Goal: Task Accomplishment & Management: Manage account settings

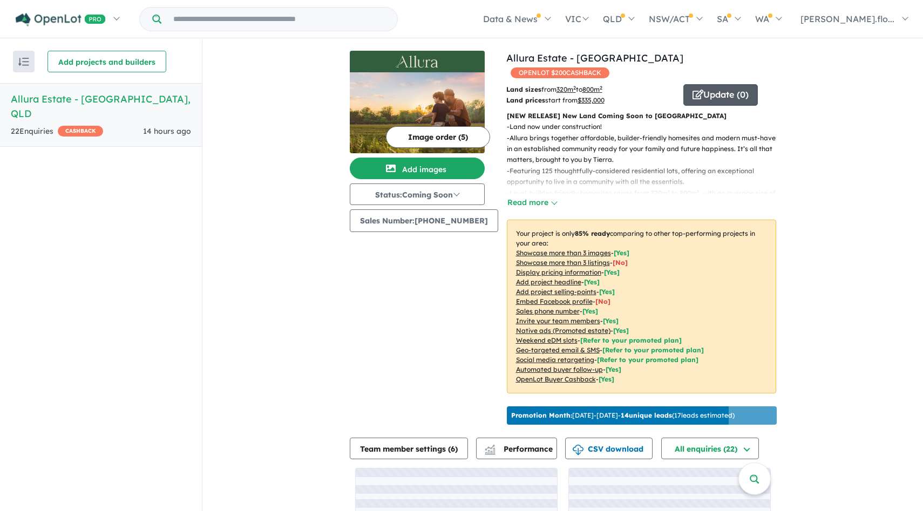
click at [709, 84] on button "Update ( 0 )" at bounding box center [720, 95] width 74 height 22
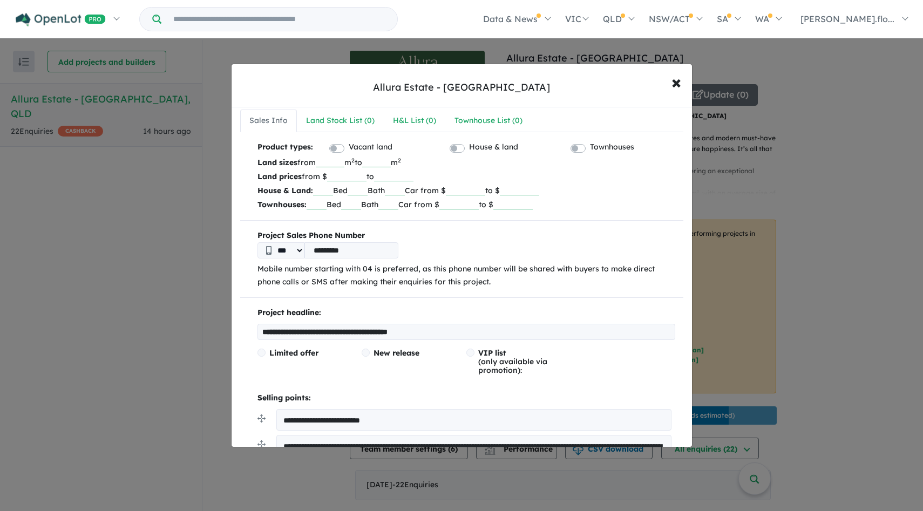
scroll to position [9, 0]
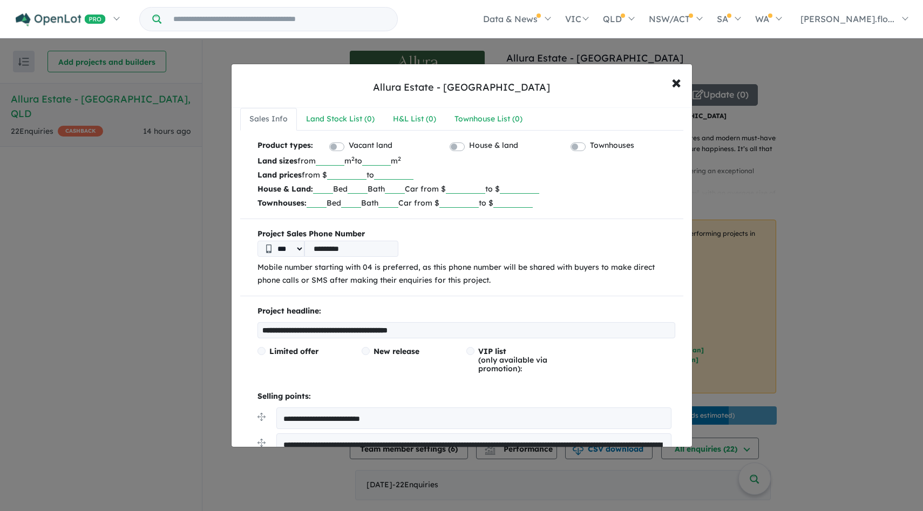
click at [303, 326] on input "**********" at bounding box center [466, 330] width 418 height 16
drag, startPoint x: 326, startPoint y: 330, endPoint x: 161, endPoint y: 329, distance: 165.7
click at [161, 329] on div "**********" at bounding box center [461, 255] width 923 height 511
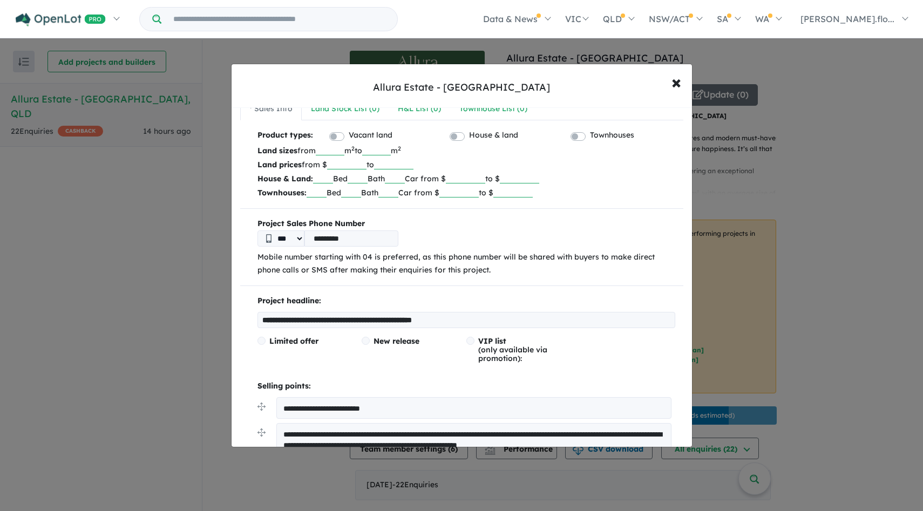
drag, startPoint x: 368, startPoint y: 319, endPoint x: 203, endPoint y: 314, distance: 164.7
click at [203, 314] on div "**********" at bounding box center [461, 255] width 923 height 511
paste input "**********"
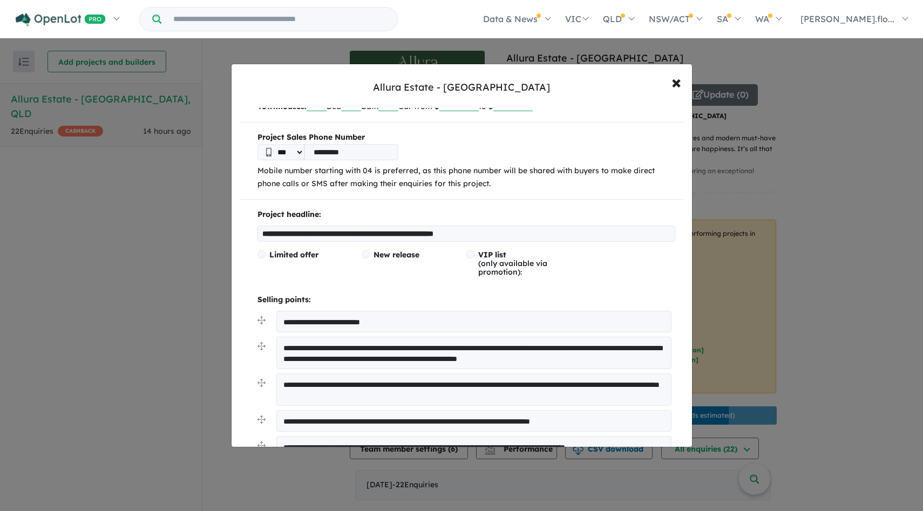
click at [414, 233] on input "**********" at bounding box center [466, 234] width 418 height 16
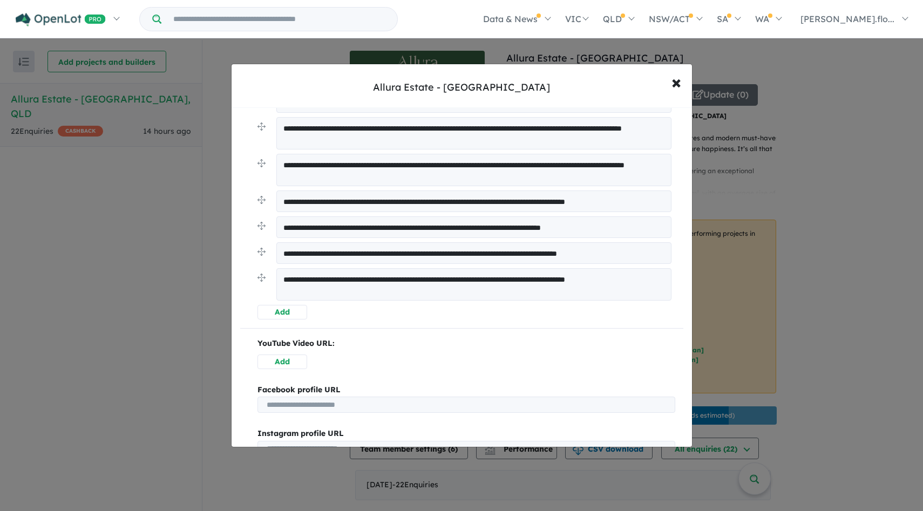
scroll to position [634, 0]
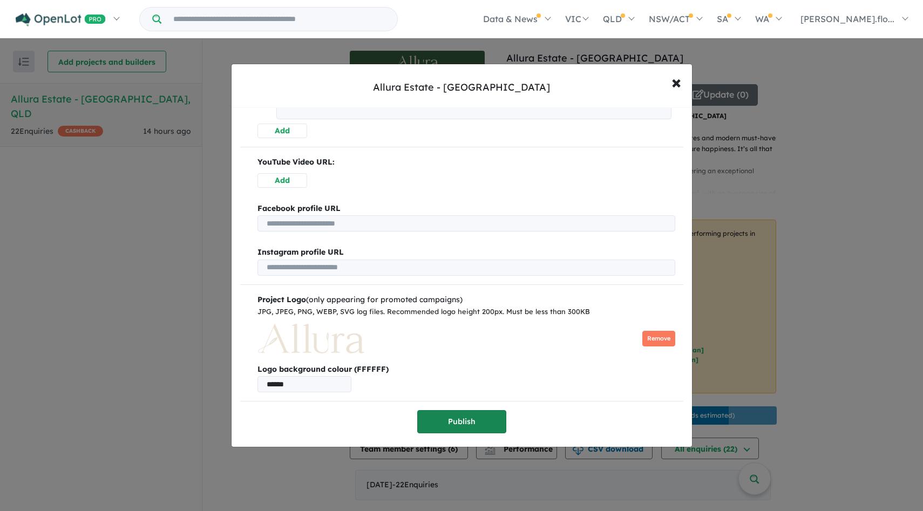
type input "**********"
click at [456, 419] on button "Publish" at bounding box center [461, 421] width 89 height 23
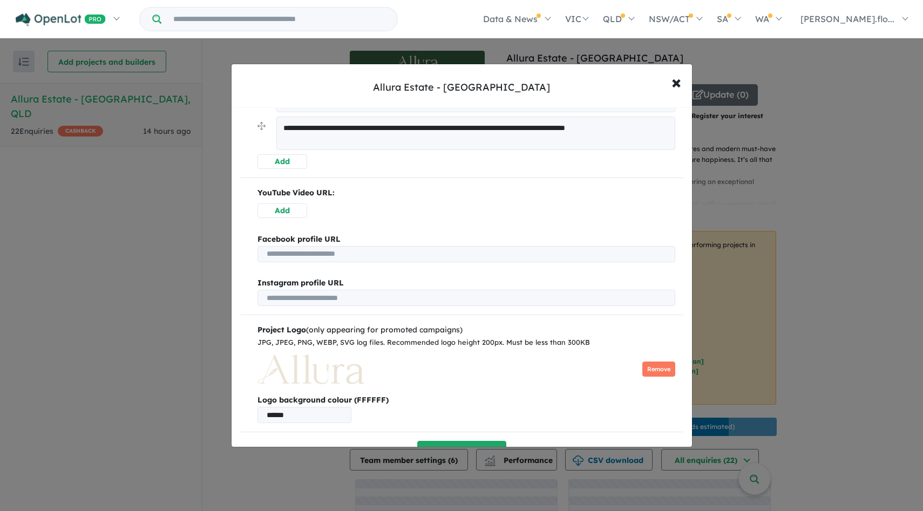
scroll to position [0, 0]
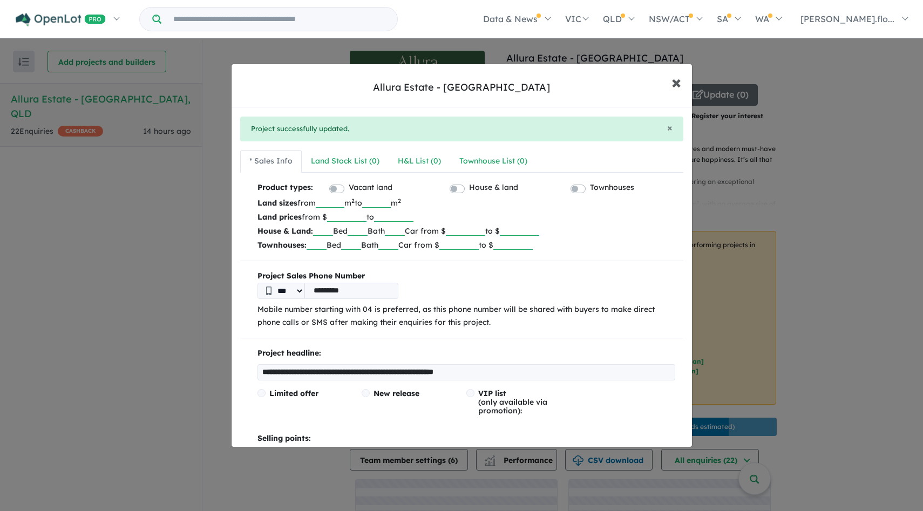
click at [675, 83] on span "×" at bounding box center [676, 81] width 10 height 23
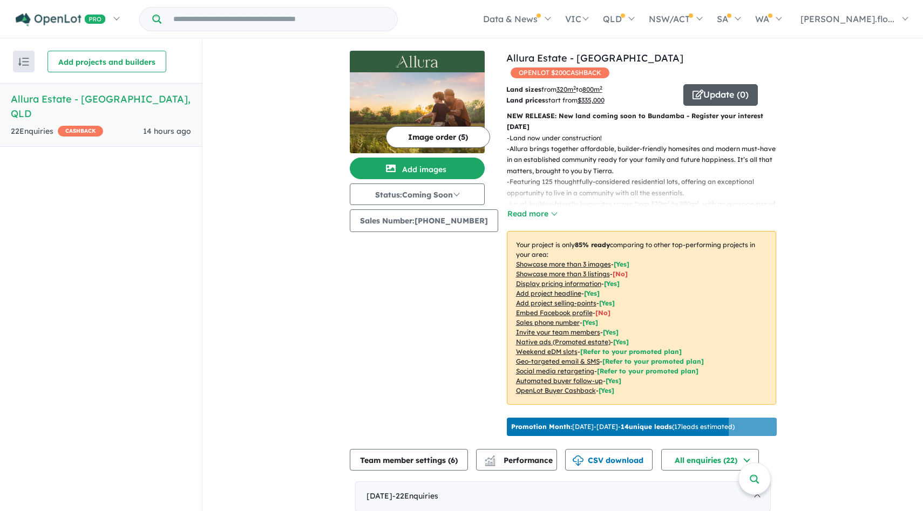
click at [714, 84] on button "Update ( 0 )" at bounding box center [720, 95] width 74 height 22
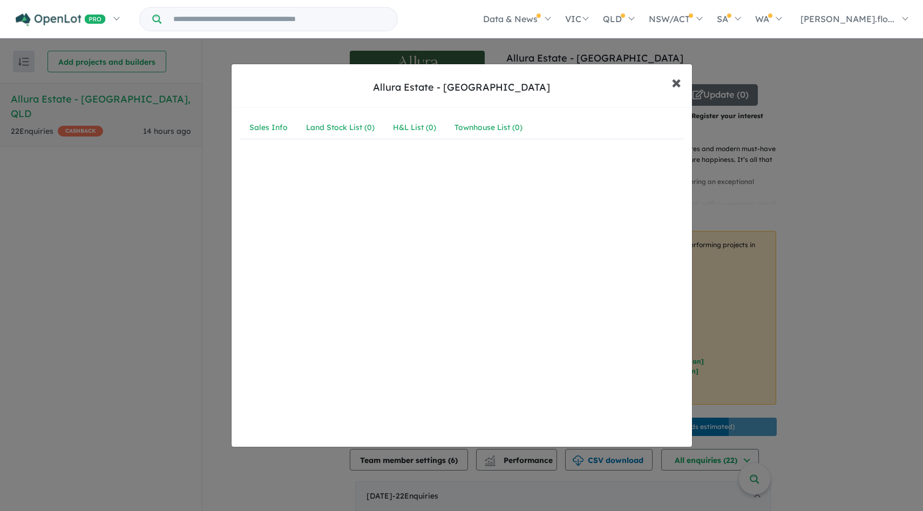
click at [673, 86] on span "×" at bounding box center [676, 81] width 10 height 23
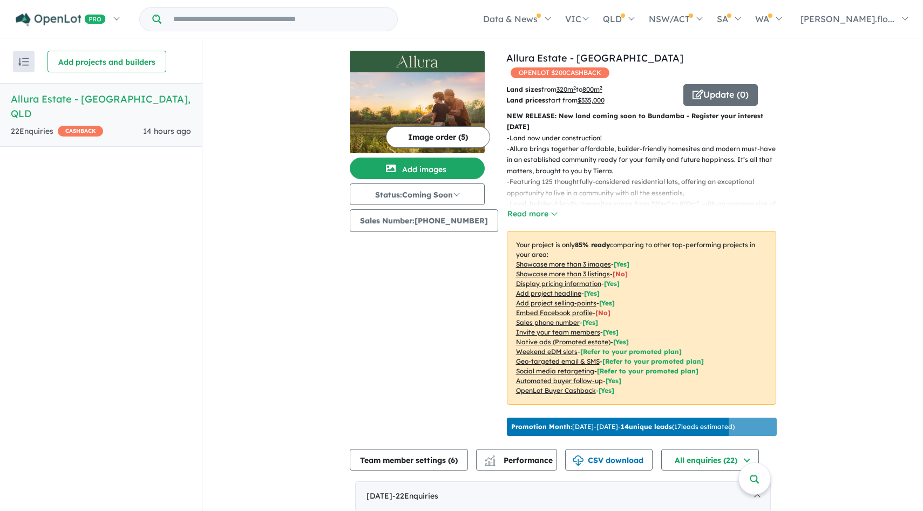
click at [439, 133] on button "Image order ( 5 )" at bounding box center [438, 137] width 104 height 22
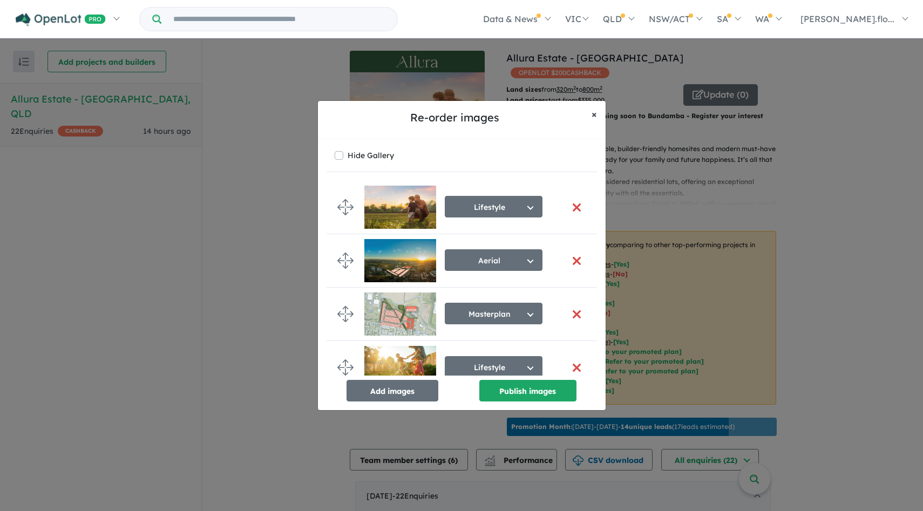
click at [595, 115] on span "×" at bounding box center [593, 114] width 5 height 12
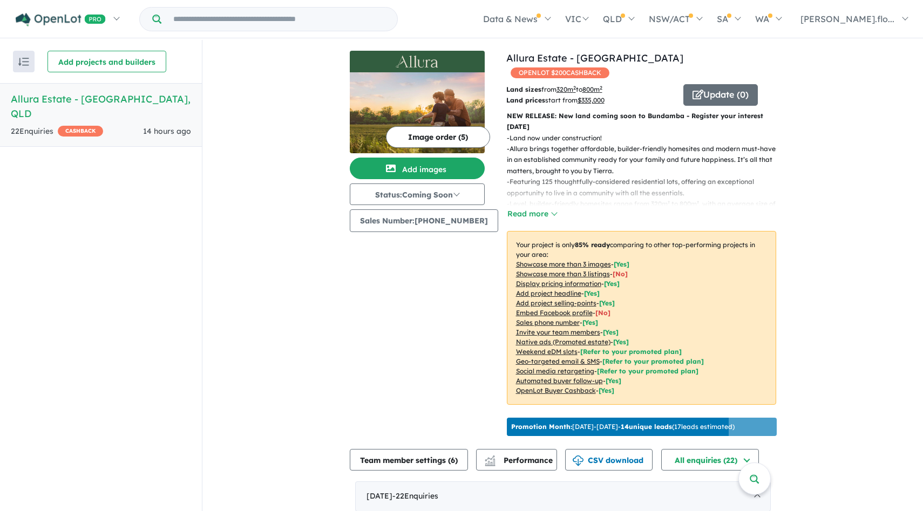
click at [424, 136] on button "Image order ( 5 )" at bounding box center [438, 137] width 104 height 22
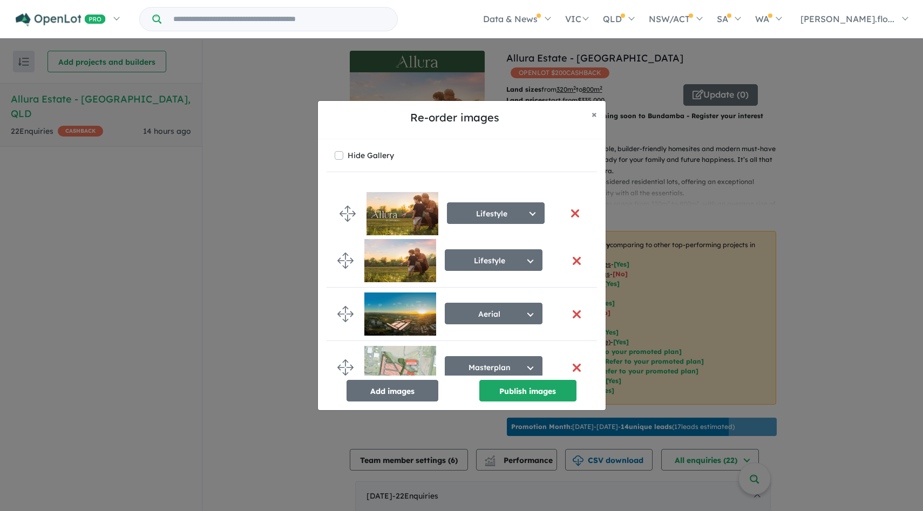
drag, startPoint x: 345, startPoint y: 356, endPoint x: 347, endPoint y: 210, distance: 145.7
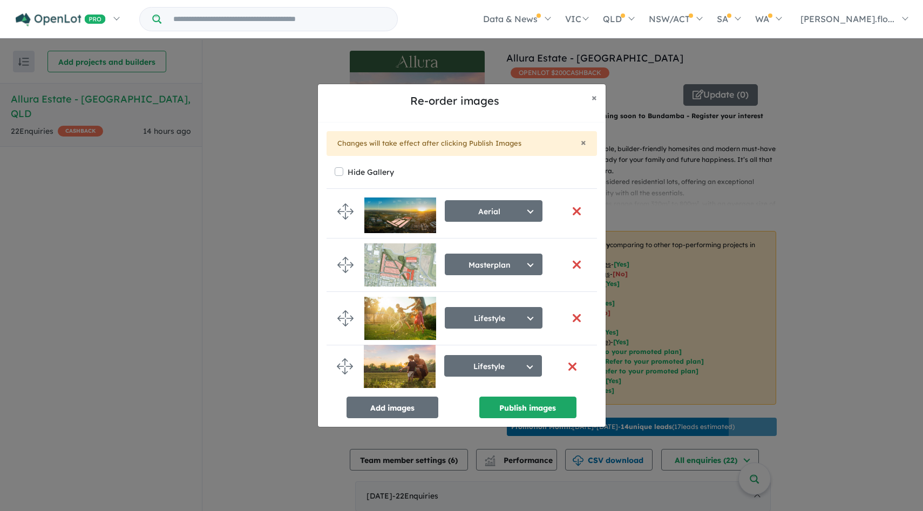
drag, startPoint x: 346, startPoint y: 206, endPoint x: 346, endPoint y: 367, distance: 160.8
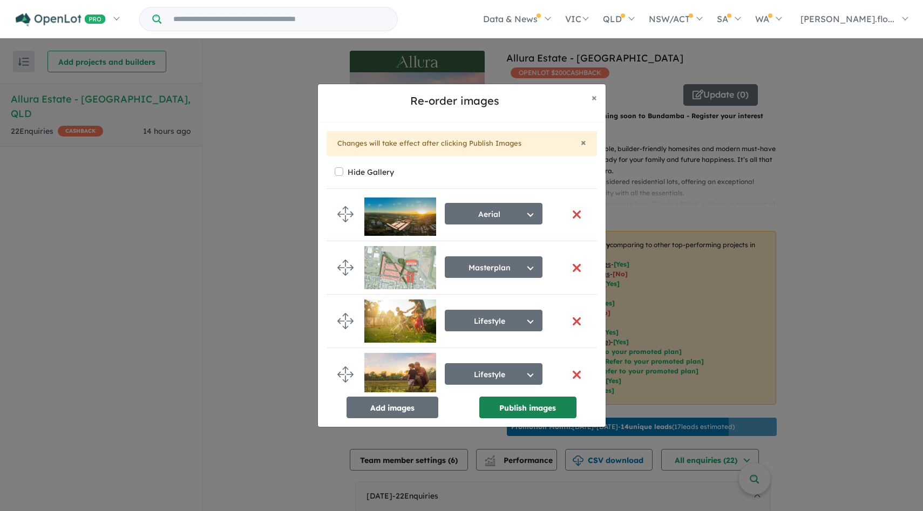
click at [522, 412] on button "Publish images" at bounding box center [527, 408] width 97 height 22
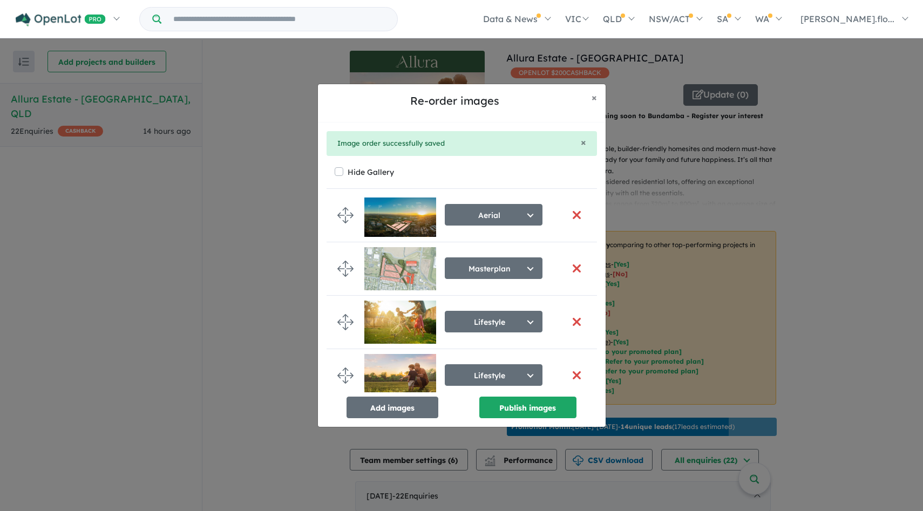
scroll to position [0, 0]
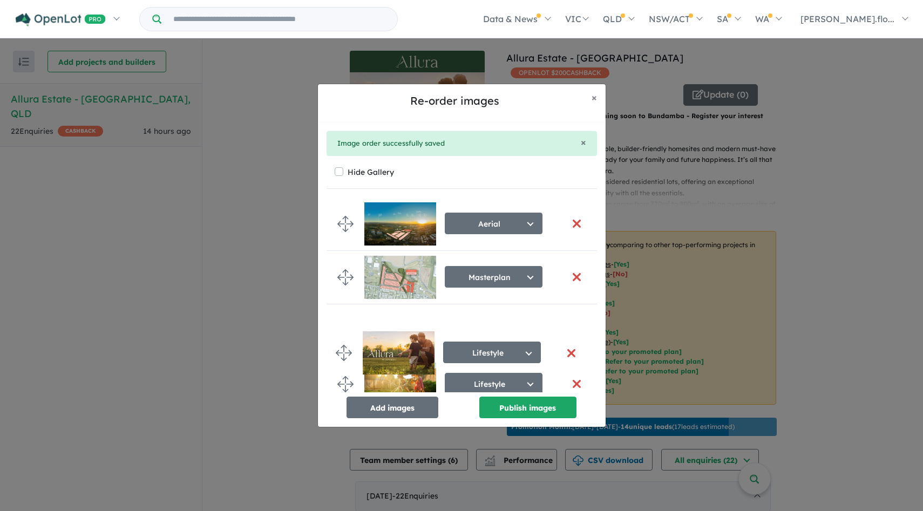
drag, startPoint x: 347, startPoint y: 221, endPoint x: 346, endPoint y: 350, distance: 129.0
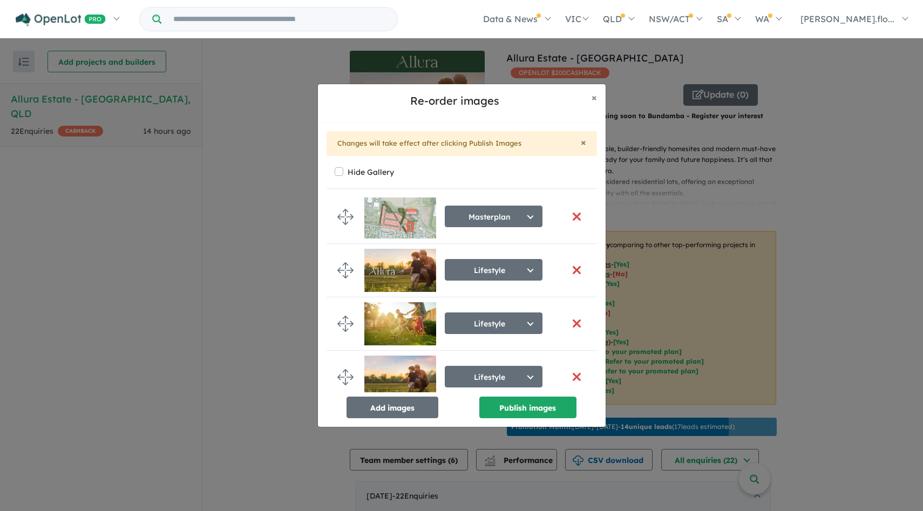
scroll to position [76, 0]
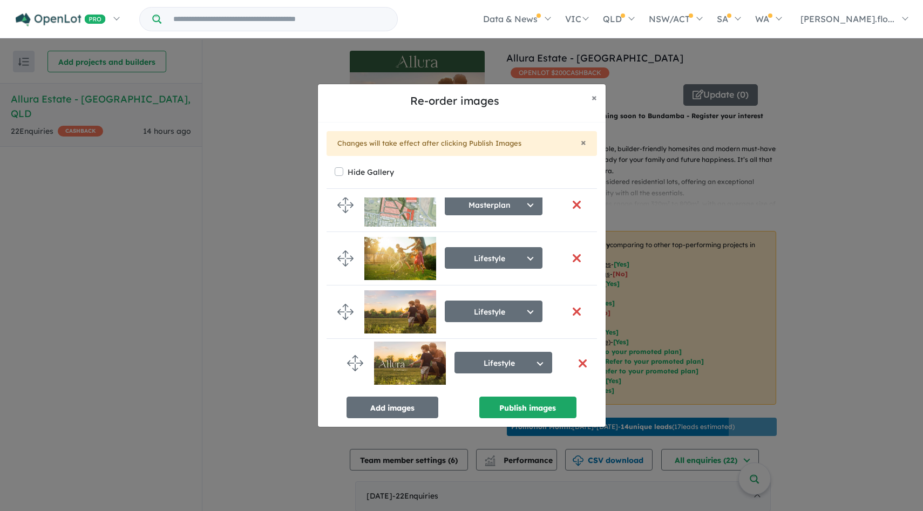
drag, startPoint x: 350, startPoint y: 248, endPoint x: 351, endPoint y: 351, distance: 103.1
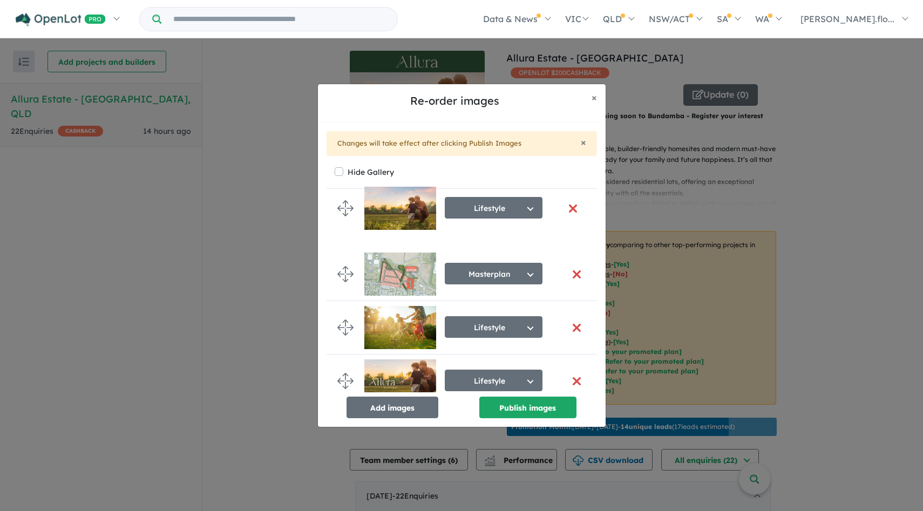
scroll to position [0, 0]
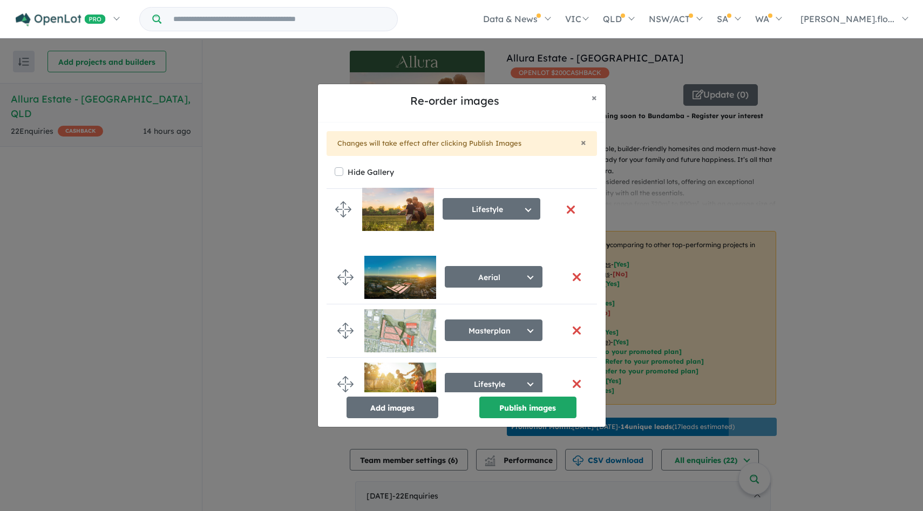
drag, startPoint x: 345, startPoint y: 315, endPoint x: 343, endPoint y: 205, distance: 110.6
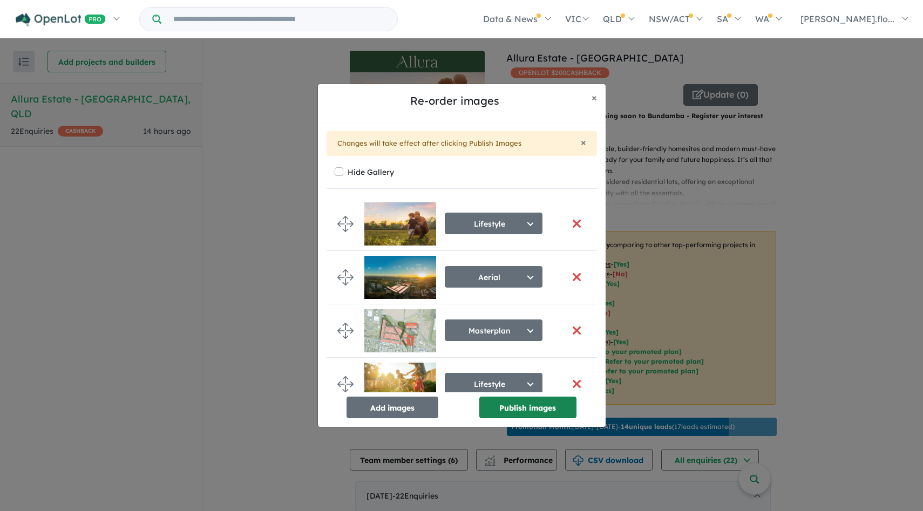
click at [524, 406] on button "Publish images" at bounding box center [527, 408] width 97 height 22
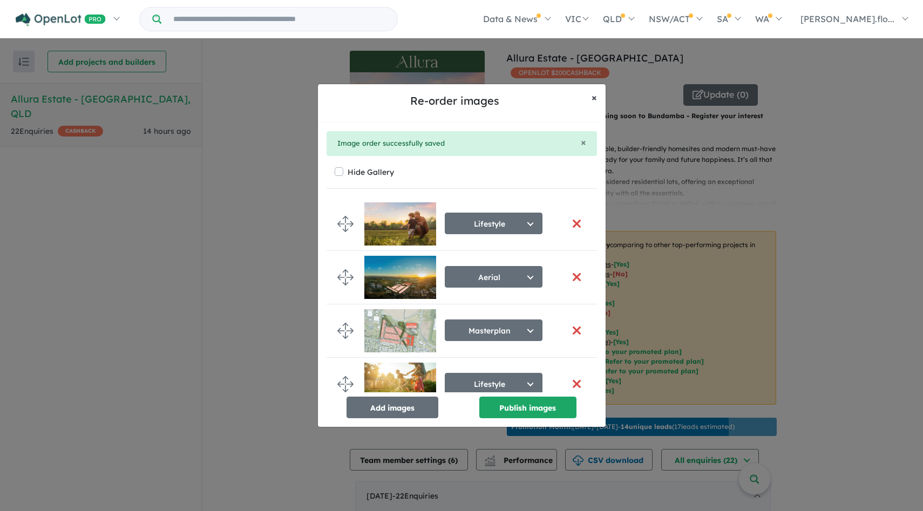
click at [593, 97] on span "×" at bounding box center [593, 97] width 5 height 12
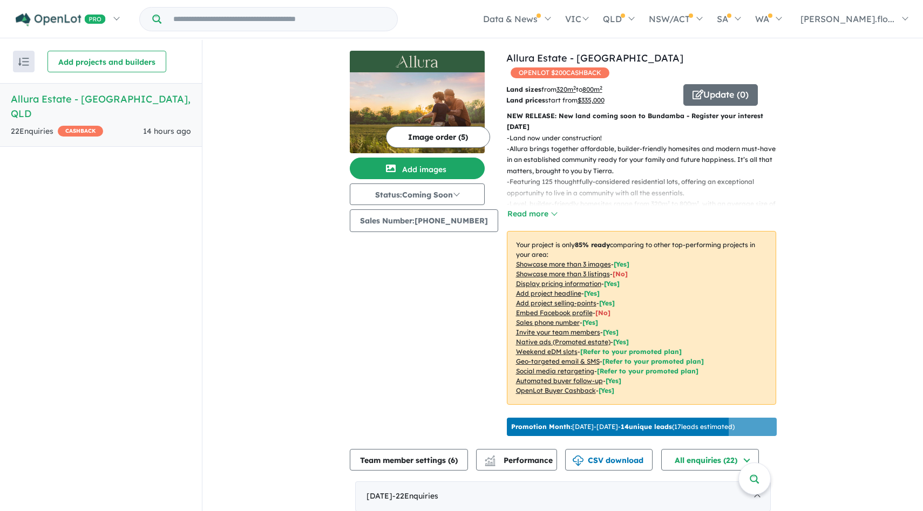
click at [515, 111] on p "NEW RELEASE: New land coming soon to Bundamba - Register your interest [DATE]" at bounding box center [641, 122] width 269 height 22
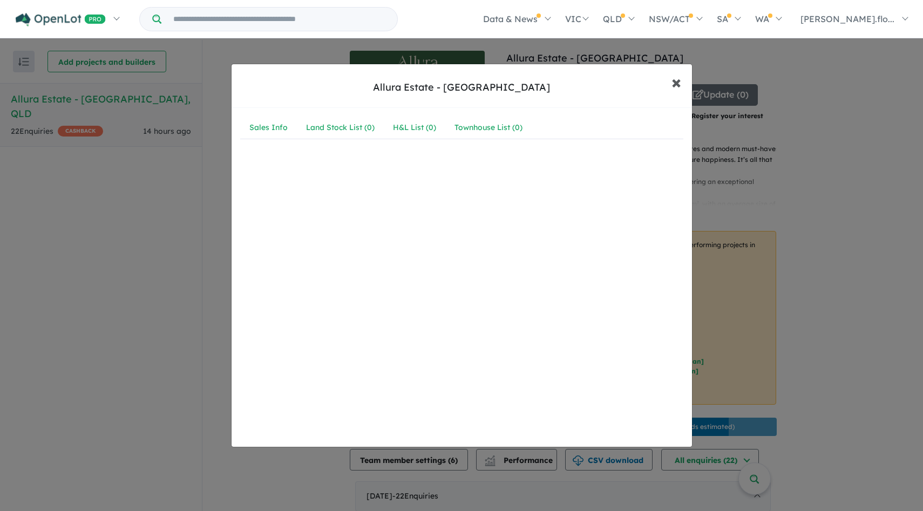
click at [673, 83] on span "×" at bounding box center [676, 81] width 10 height 23
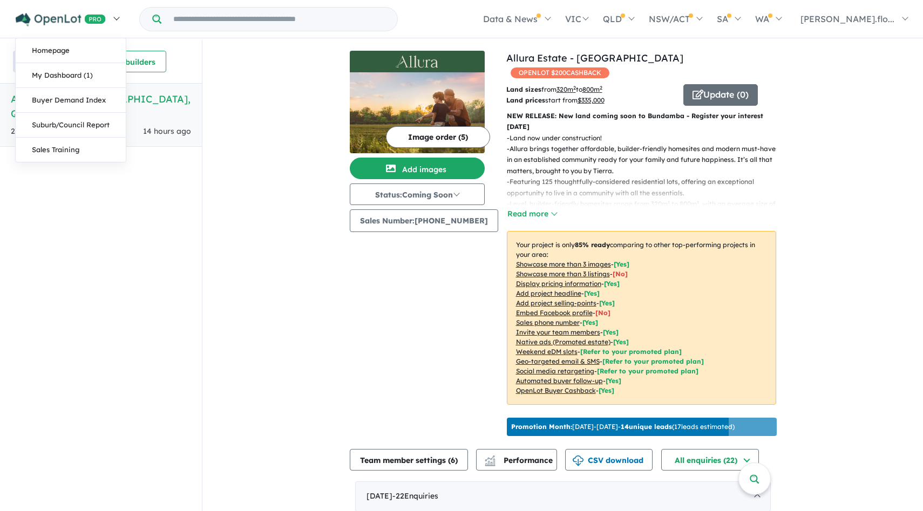
click at [42, 15] on img at bounding box center [61, 19] width 90 height 13
click at [45, 67] on link "My Dashboard (1)" at bounding box center [71, 75] width 110 height 25
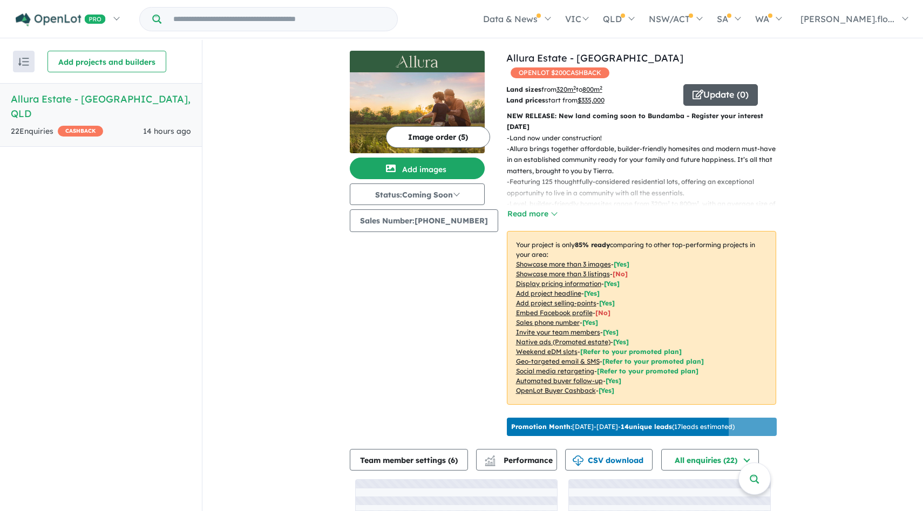
click at [699, 84] on button "Update ( 0 )" at bounding box center [720, 95] width 74 height 22
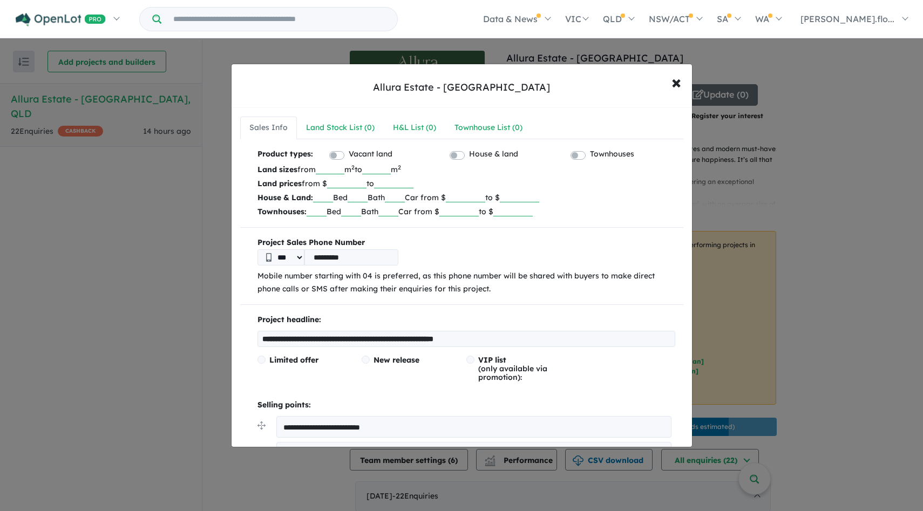
click at [266, 339] on input "**********" at bounding box center [466, 339] width 418 height 16
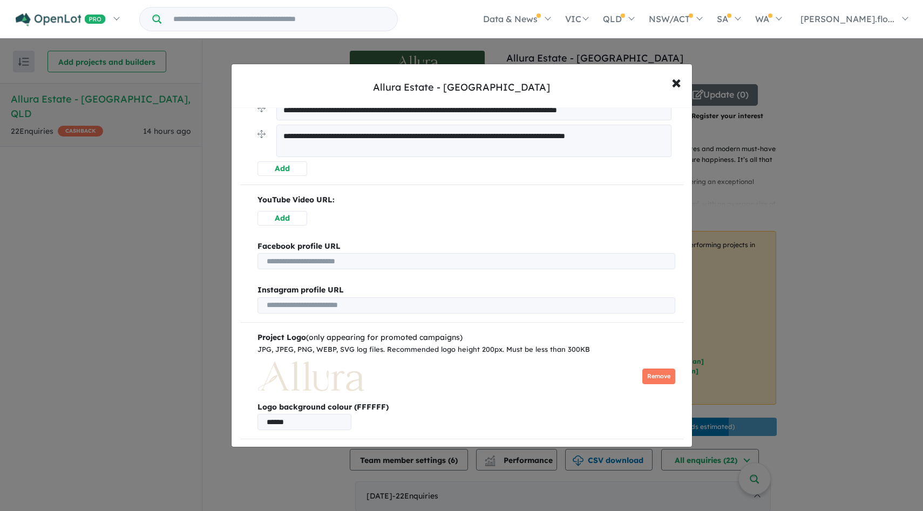
scroll to position [634, 0]
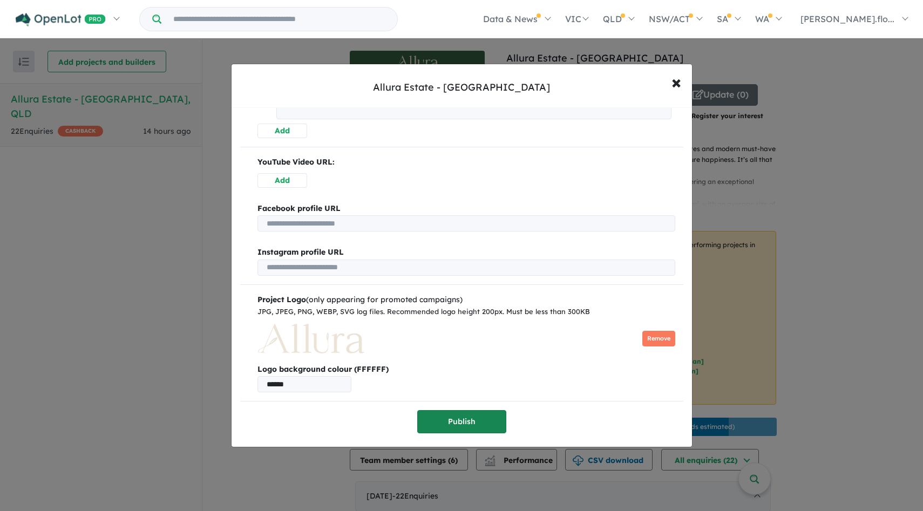
click at [473, 412] on button "Publish" at bounding box center [461, 421] width 89 height 23
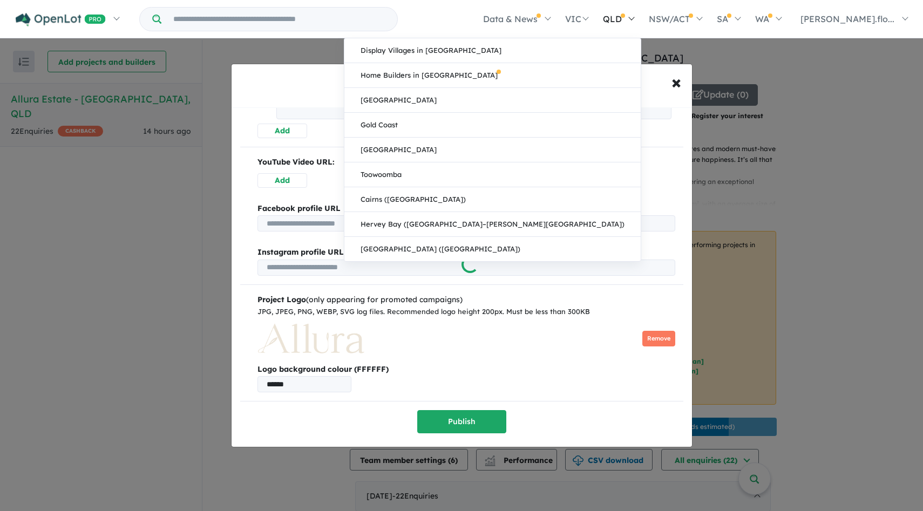
scroll to position [0, 0]
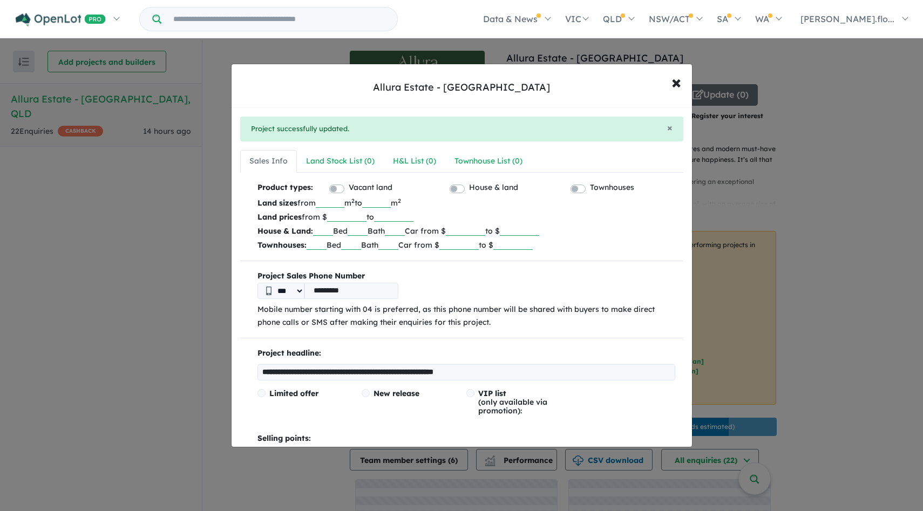
click at [166, 167] on div "**********" at bounding box center [461, 255] width 923 height 511
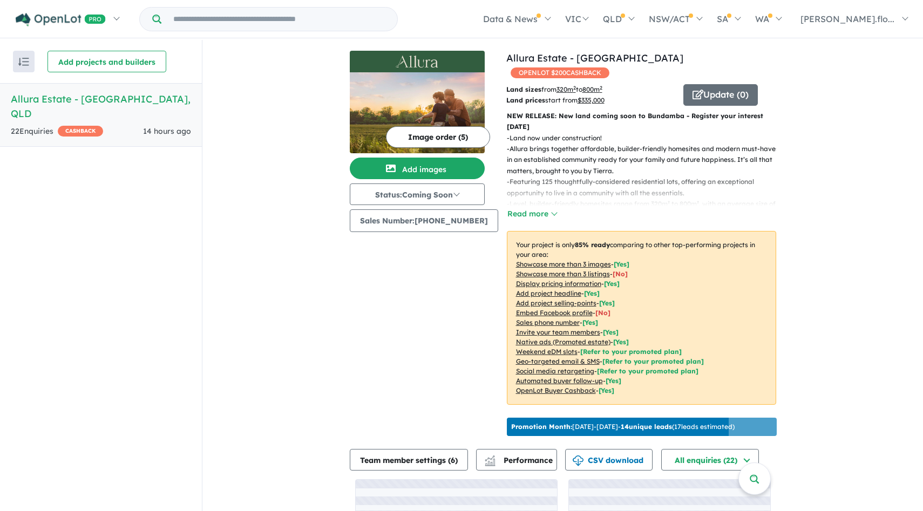
click at [16, 63] on button "button" at bounding box center [24, 62] width 22 height 22
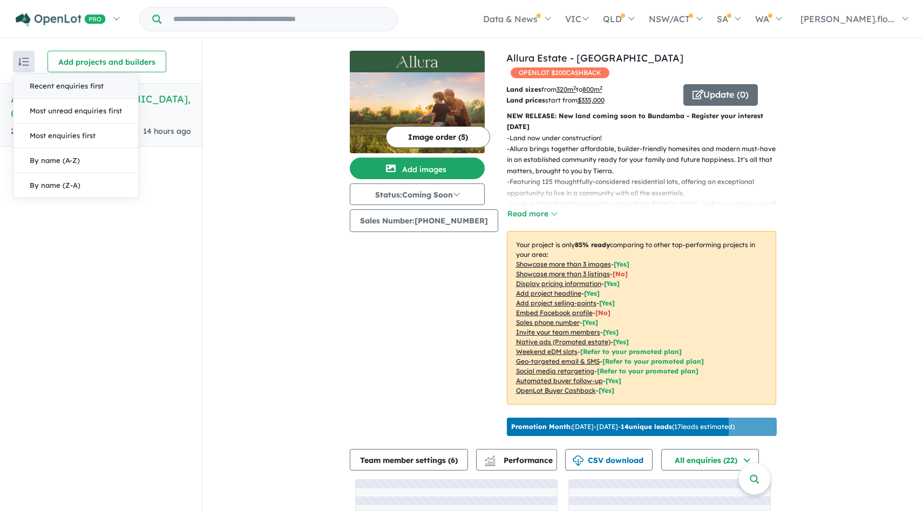
click at [16, 63] on button "button" at bounding box center [24, 62] width 22 height 22
